Goal: Browse casually

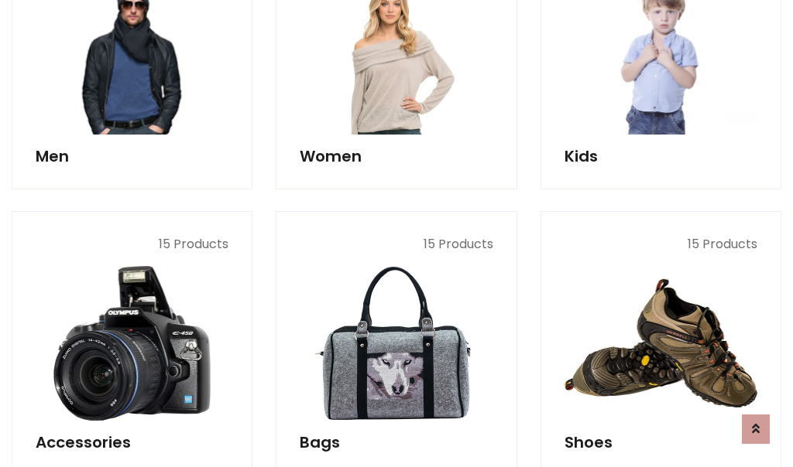
scroll to position [518, 0]
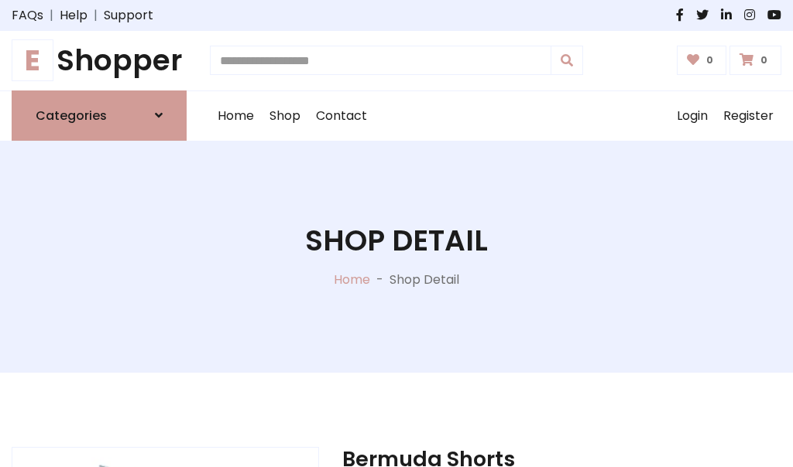
click at [99, 60] on h1 "E Shopper" at bounding box center [99, 60] width 175 height 35
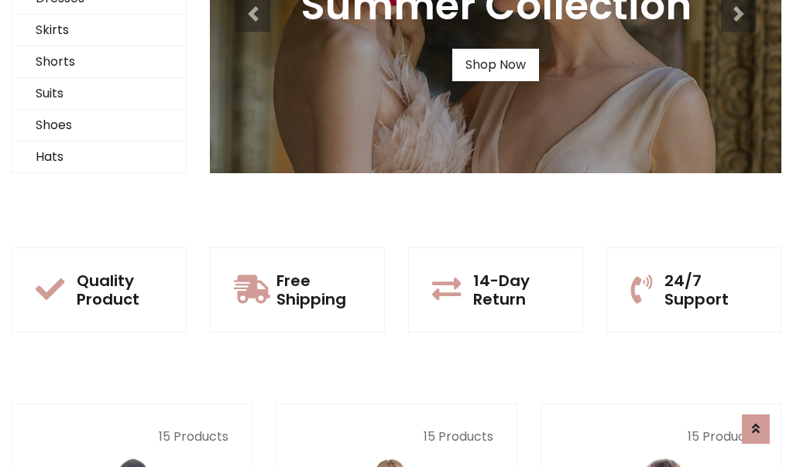
scroll to position [149, 0]
